Goal: Task Accomplishment & Management: Manage account settings

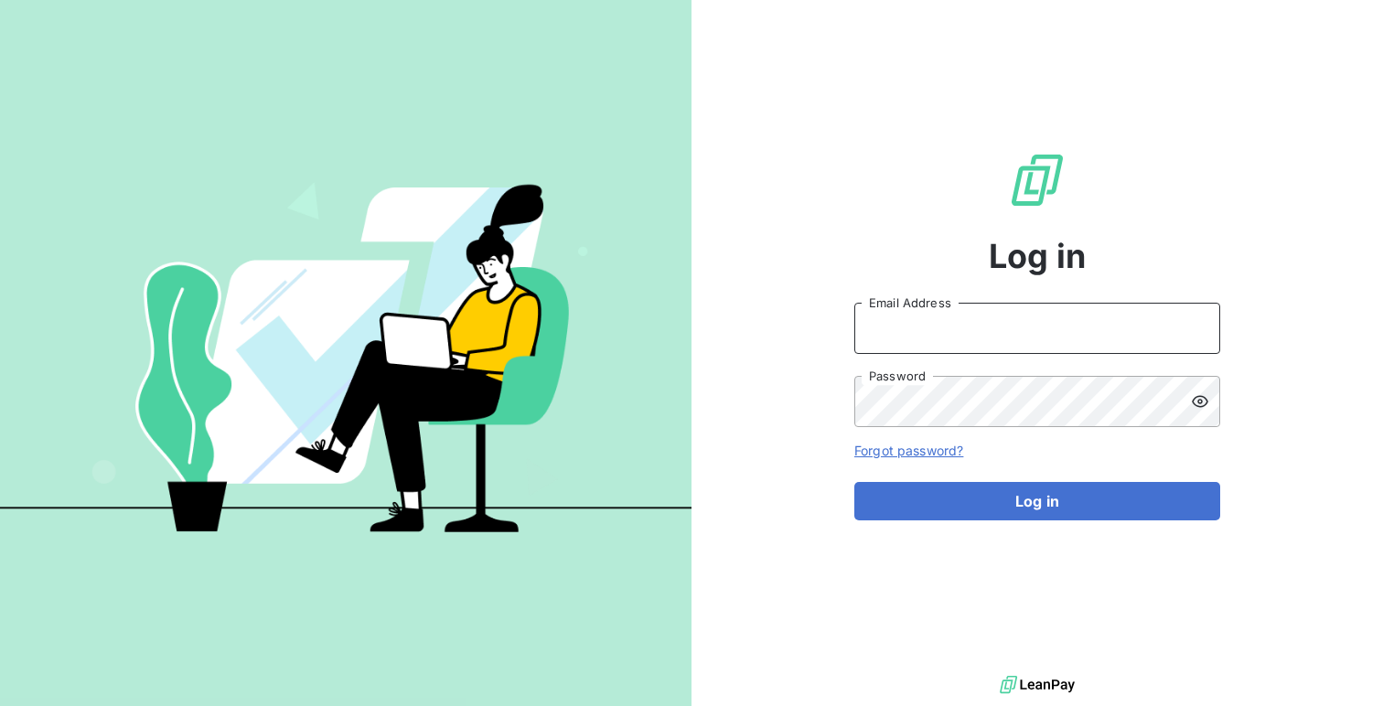
click at [871, 325] on input "Email Address" at bounding box center [1037, 328] width 366 height 51
type input "admin@deepidoo"
click at [854, 482] on button "Log in" at bounding box center [1037, 501] width 366 height 38
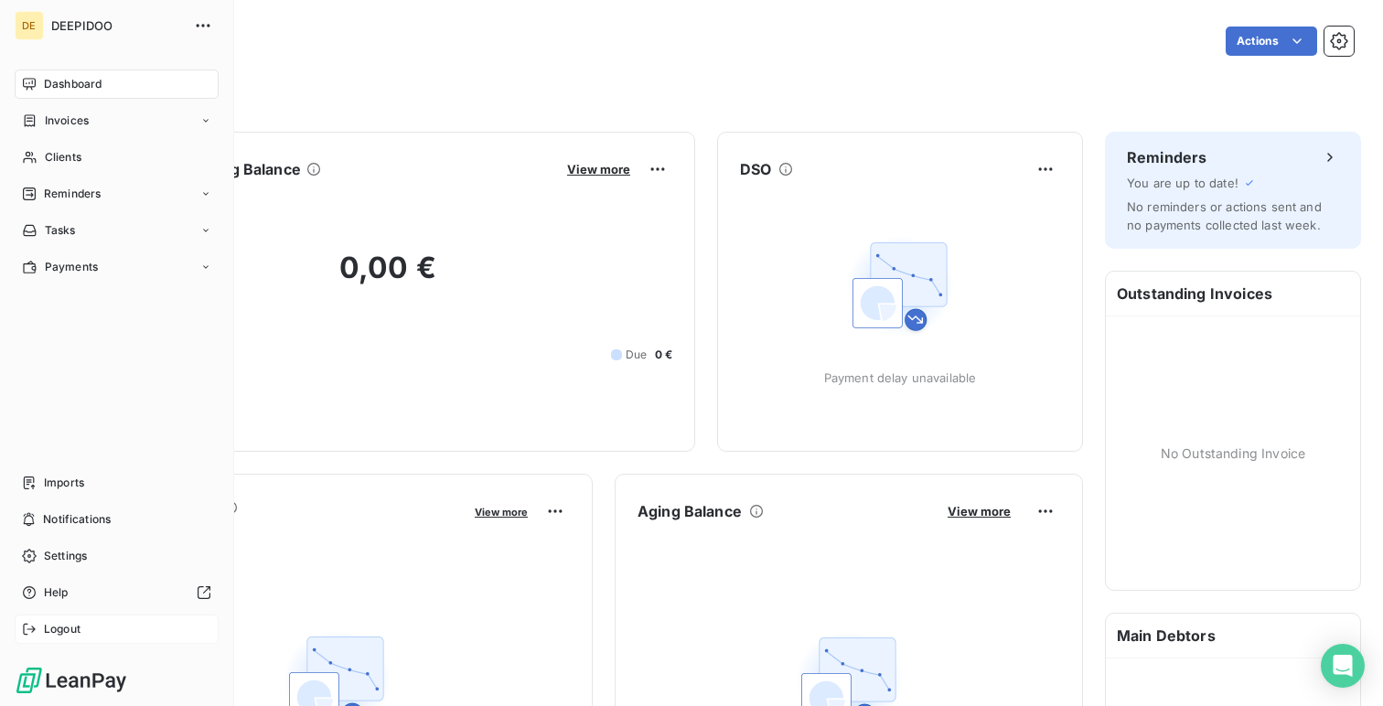
click at [66, 638] on div "Logout" at bounding box center [117, 628] width 204 height 29
